Goal: Task Accomplishment & Management: Use online tool/utility

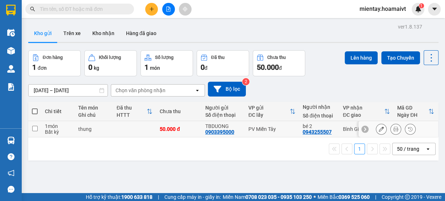
click at [133, 130] on td at bounding box center [134, 129] width 43 height 16
checkbox input "true"
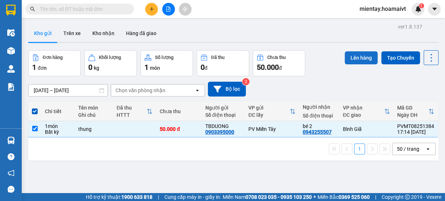
click at [360, 53] on button "Lên hàng" at bounding box center [360, 57] width 33 height 13
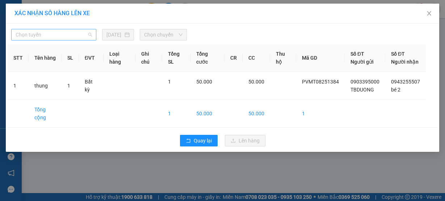
click at [57, 33] on span "Chọn tuyến" at bounding box center [54, 34] width 76 height 11
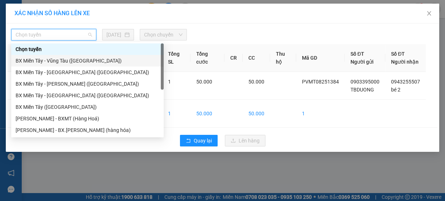
click at [62, 58] on div "BX Miền Tây - Vũng Tàu ([GEOGRAPHIC_DATA])" at bounding box center [88, 61] width 144 height 8
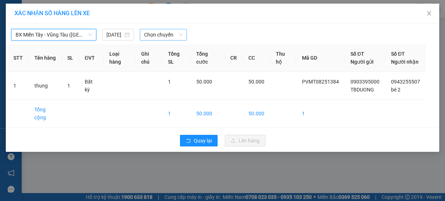
click at [164, 33] on span "Chọn chuyến" at bounding box center [163, 34] width 38 height 11
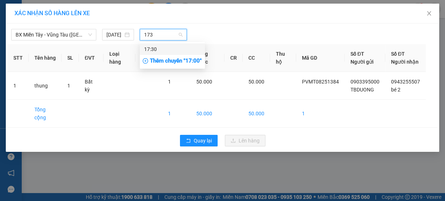
type input "1730"
click at [171, 50] on div "17:30" at bounding box center [172, 49] width 56 height 8
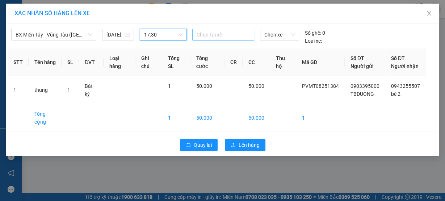
click at [226, 33] on div at bounding box center [223, 34] width 58 height 9
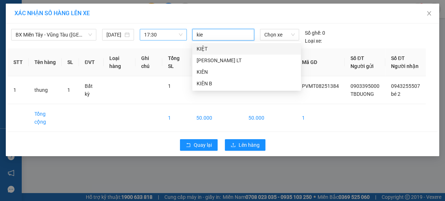
type input "[PERSON_NAME]"
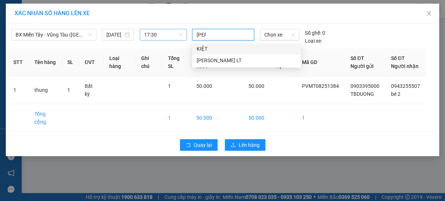
click at [218, 48] on div "KIỆT" at bounding box center [246, 49] width 100 height 8
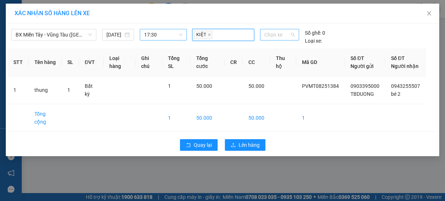
click at [282, 30] on span "Chọn xe" at bounding box center [279, 34] width 30 height 11
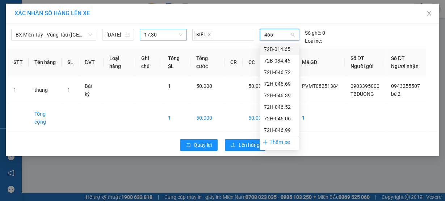
type input "4652"
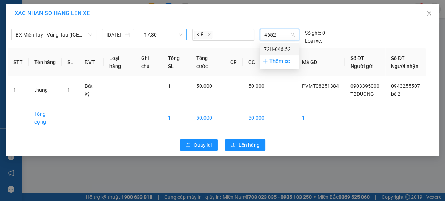
click at [281, 44] on div "72H-046.52" at bounding box center [278, 49] width 39 height 12
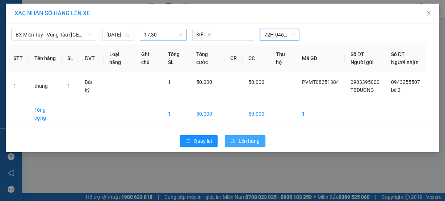
click at [248, 145] on span "Lên hàng" at bounding box center [248, 141] width 21 height 8
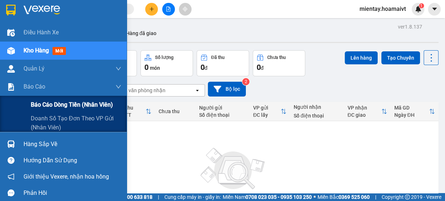
click at [47, 106] on span "Báo cáo dòng tiền (nhân viên)" at bounding box center [72, 104] width 82 height 9
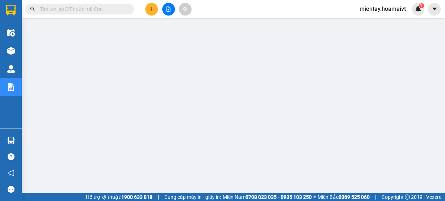
scroll to position [99, 0]
